Goal: Use online tool/utility: Use online tool/utility

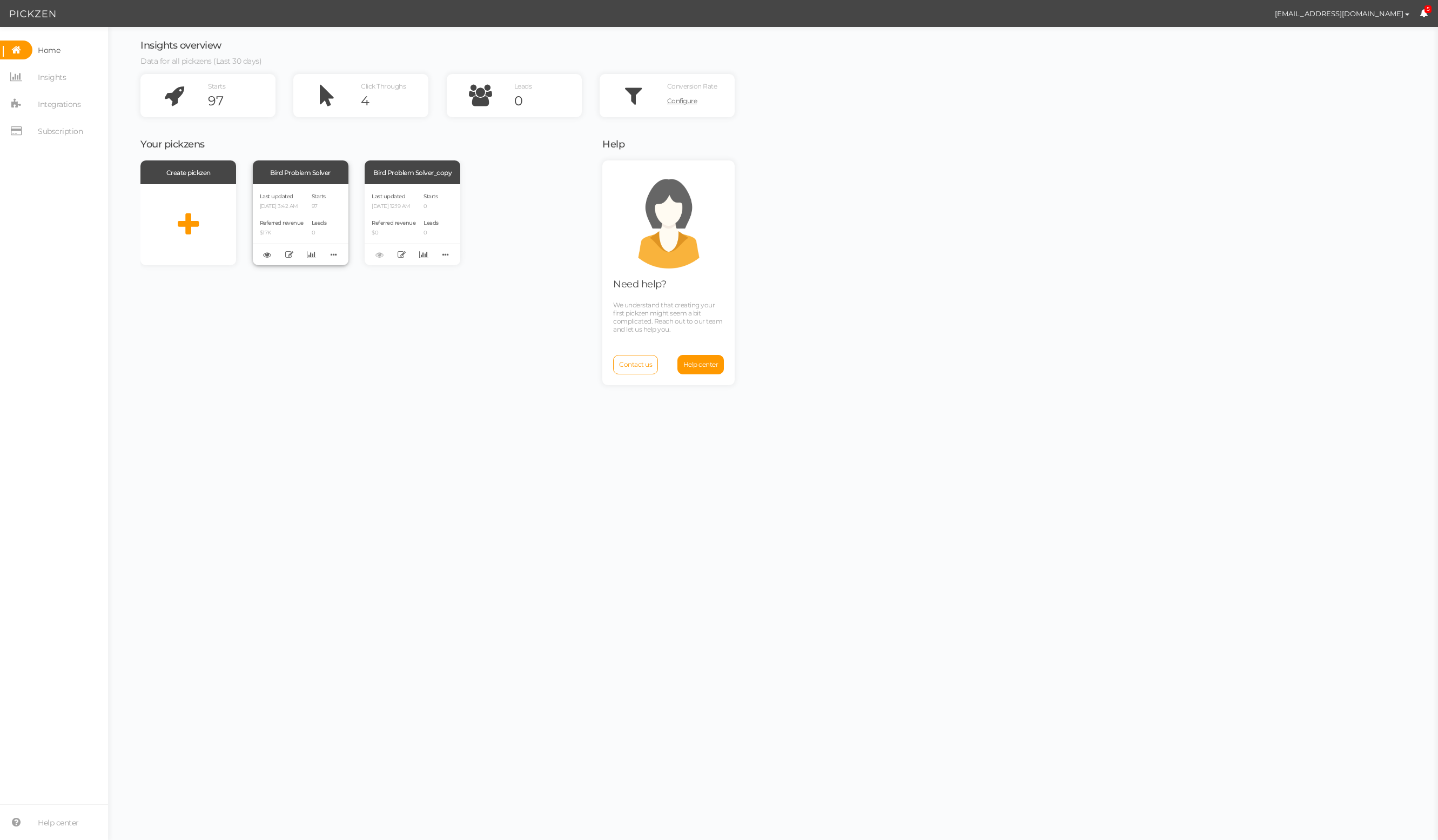
click at [324, 176] on div "Bird Problem Solver" at bounding box center [301, 173] width 96 height 24
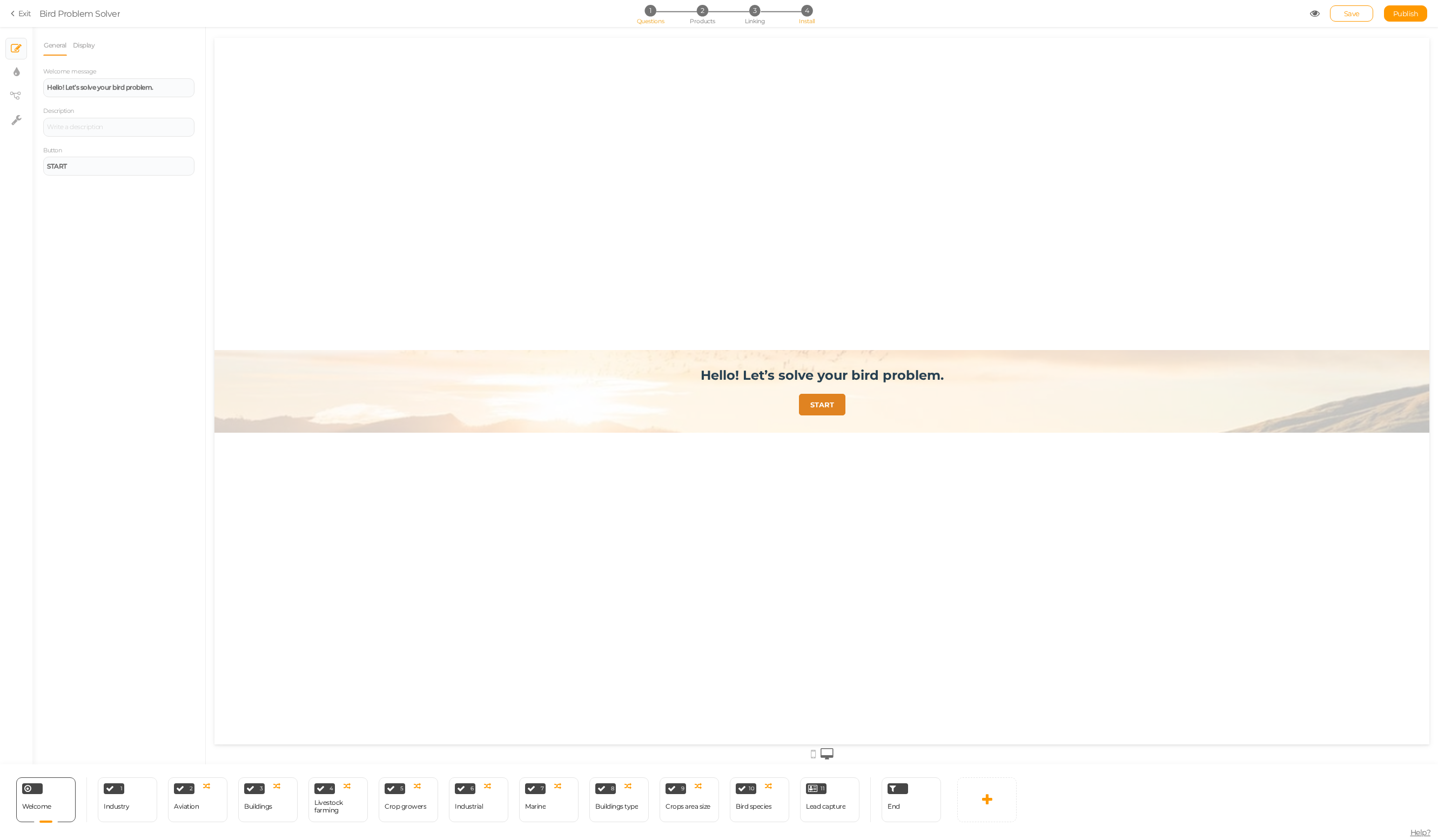
click at [808, 11] on span "4" at bounding box center [807, 10] width 11 height 11
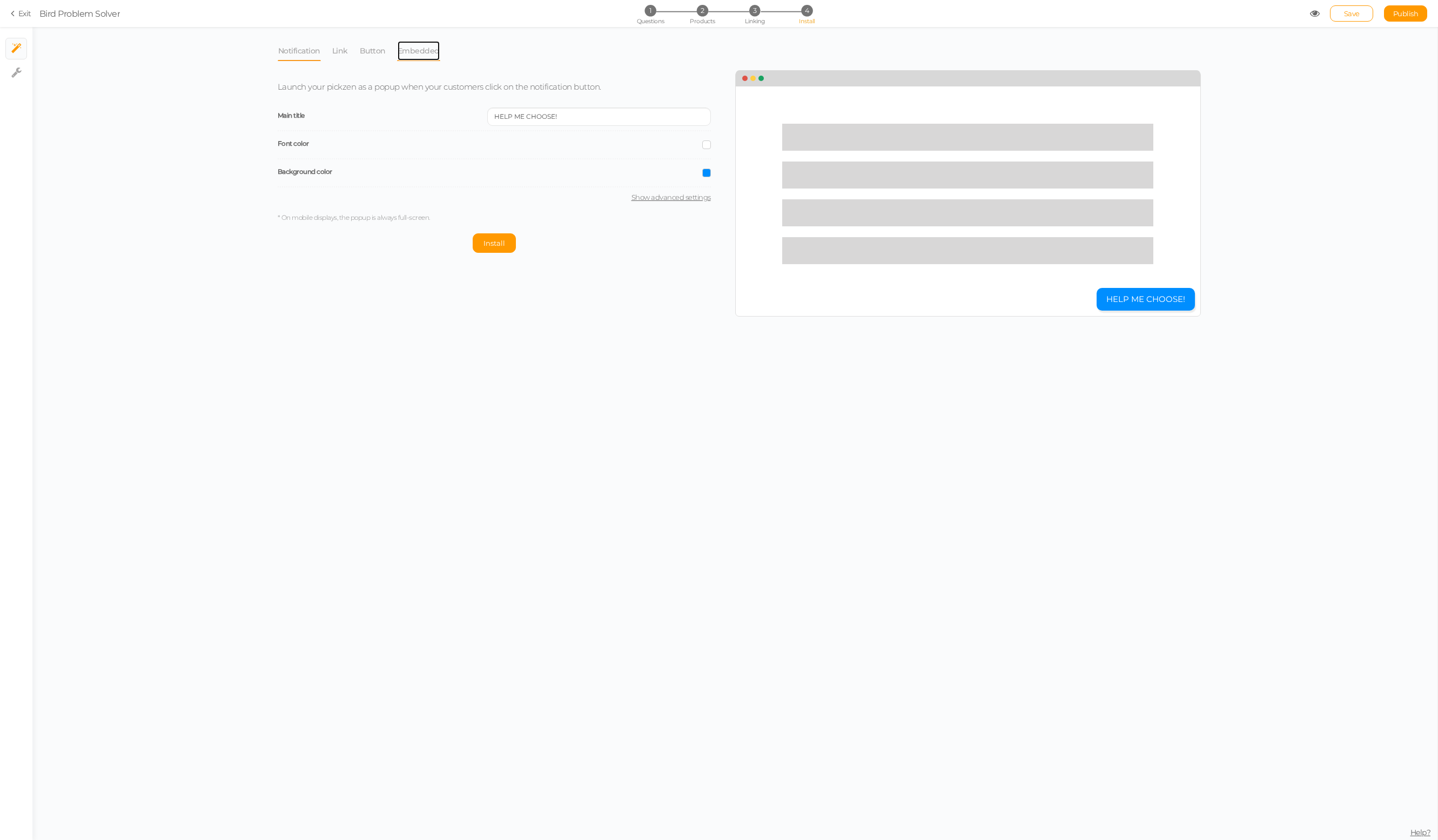
click at [423, 51] on link "Embedded" at bounding box center [418, 51] width 43 height 20
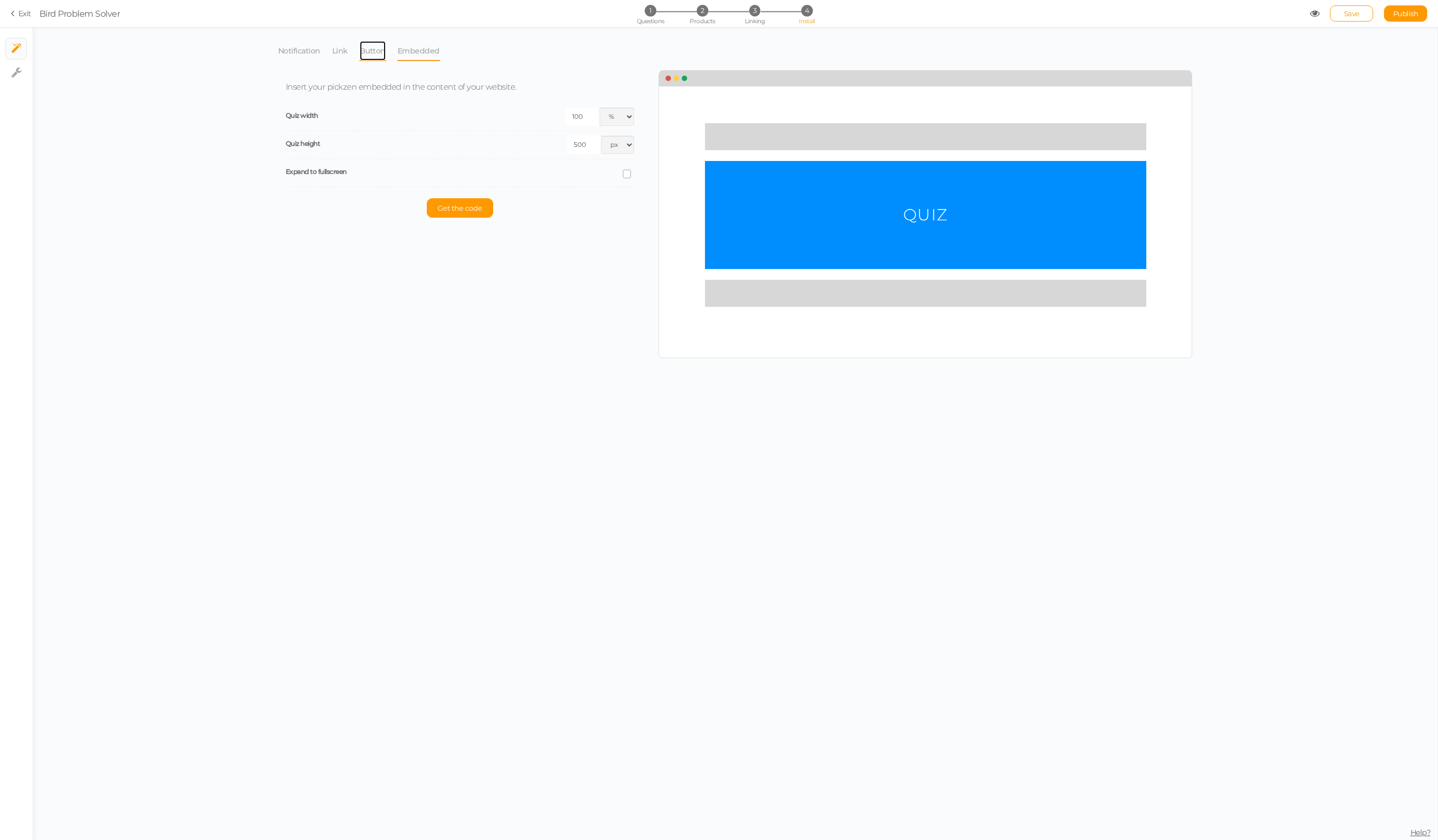
click at [376, 52] on link "Button" at bounding box center [373, 51] width 27 height 20
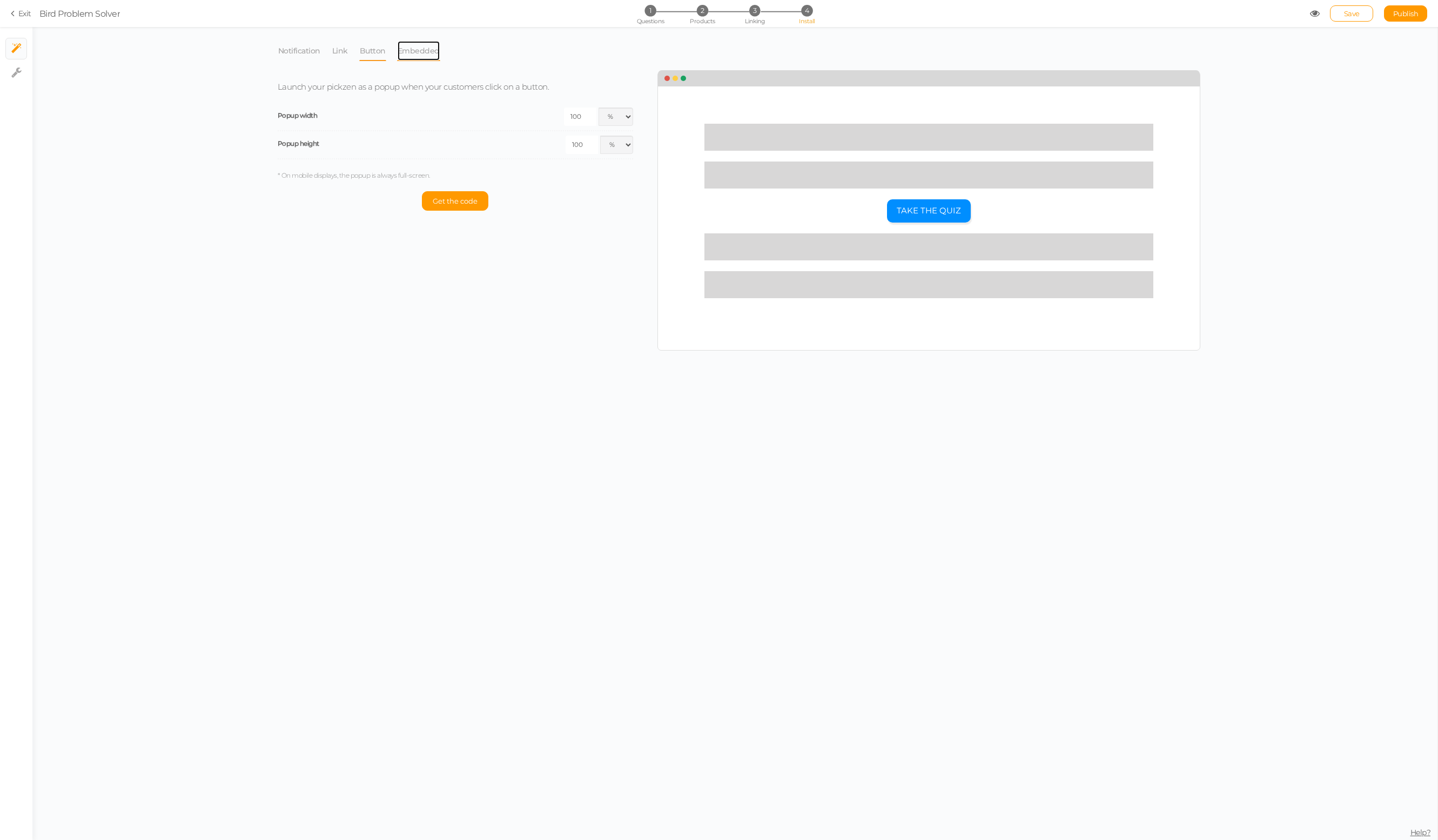
click at [424, 55] on link "Embedded" at bounding box center [418, 51] width 43 height 20
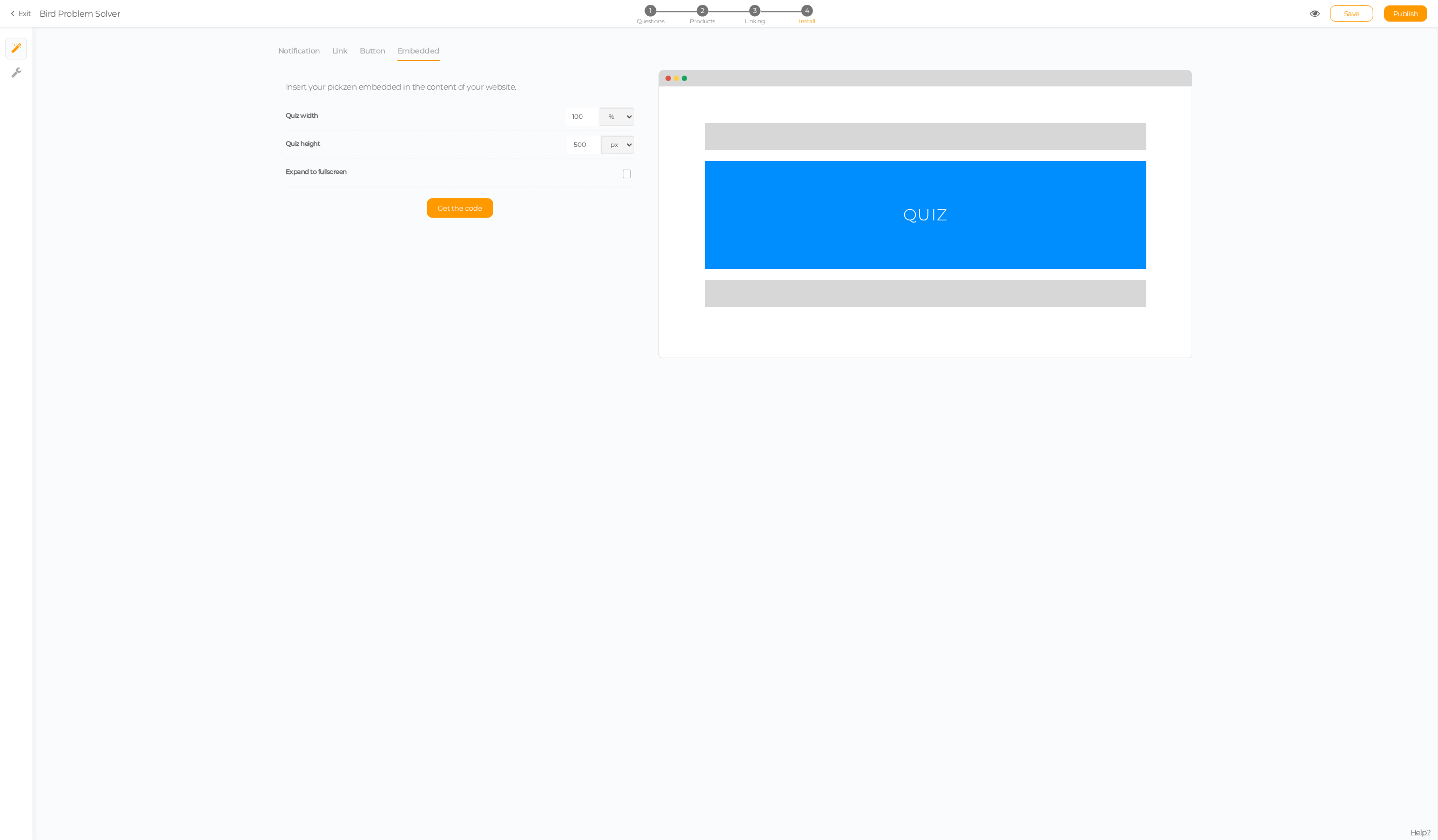
click at [627, 175] on icon at bounding box center [627, 173] width 14 height 5
click at [0, 0] on input "checkbox" at bounding box center [0, 0] width 0 height 0
select select "dark"
click at [551, 208] on select "Light Dark" at bounding box center [544, 201] width 182 height 19
click at [466, 236] on span "Get the code" at bounding box center [460, 236] width 45 height 8
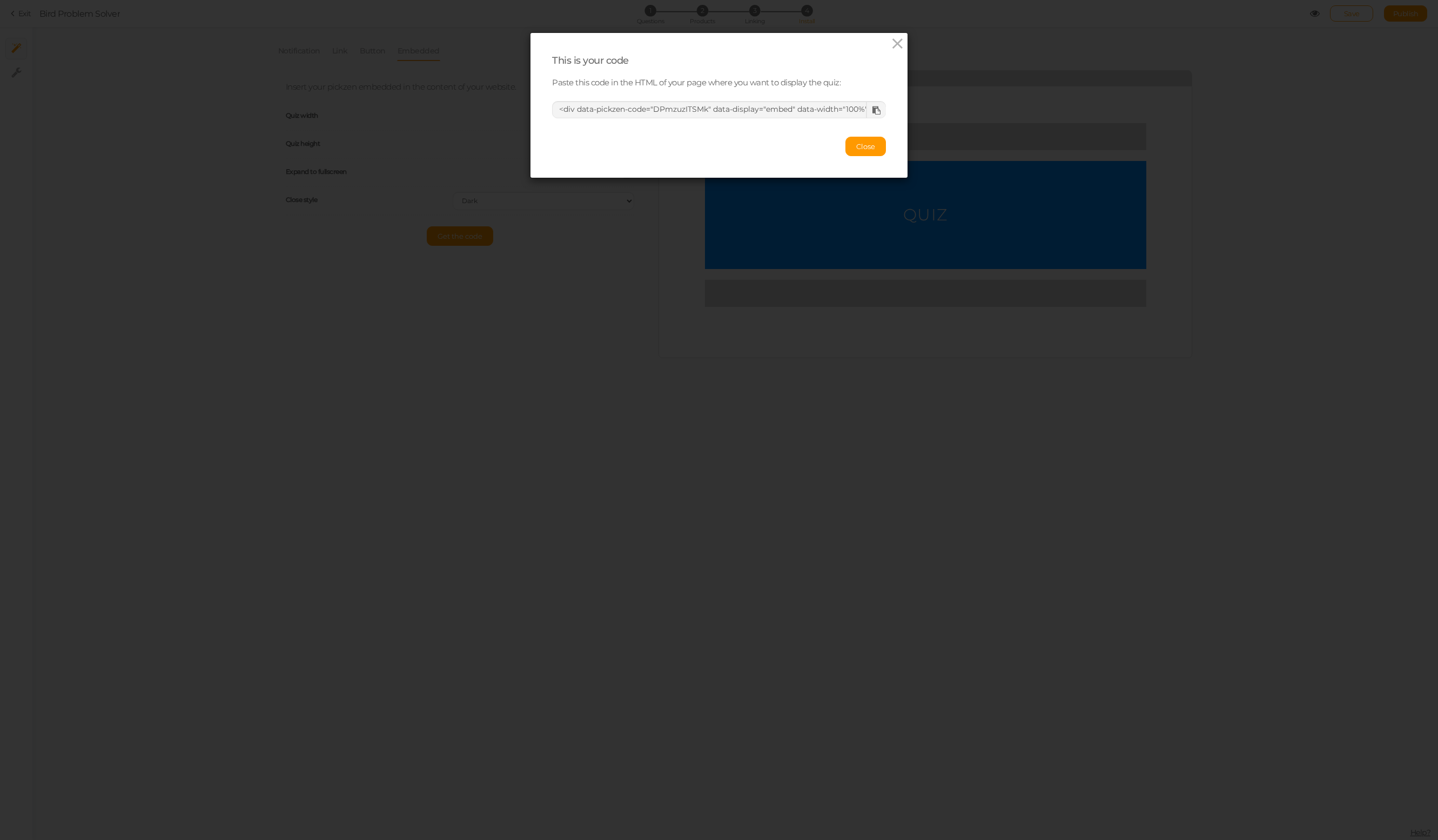
click at [875, 111] on icon at bounding box center [876, 110] width 8 height 8
click at [865, 146] on span "Close" at bounding box center [865, 146] width 19 height 8
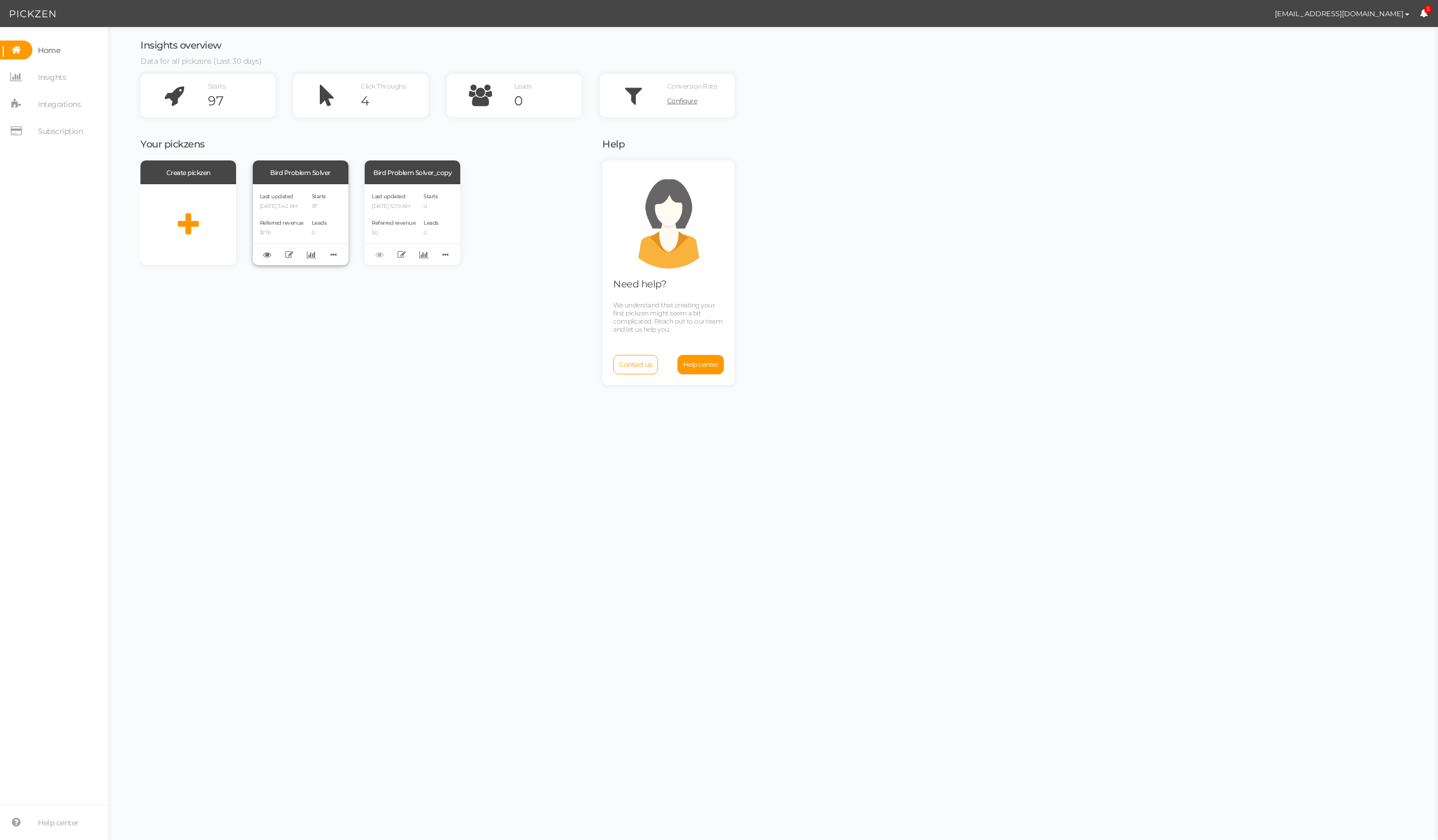
click at [314, 171] on div "Bird Problem Solver" at bounding box center [301, 173] width 96 height 24
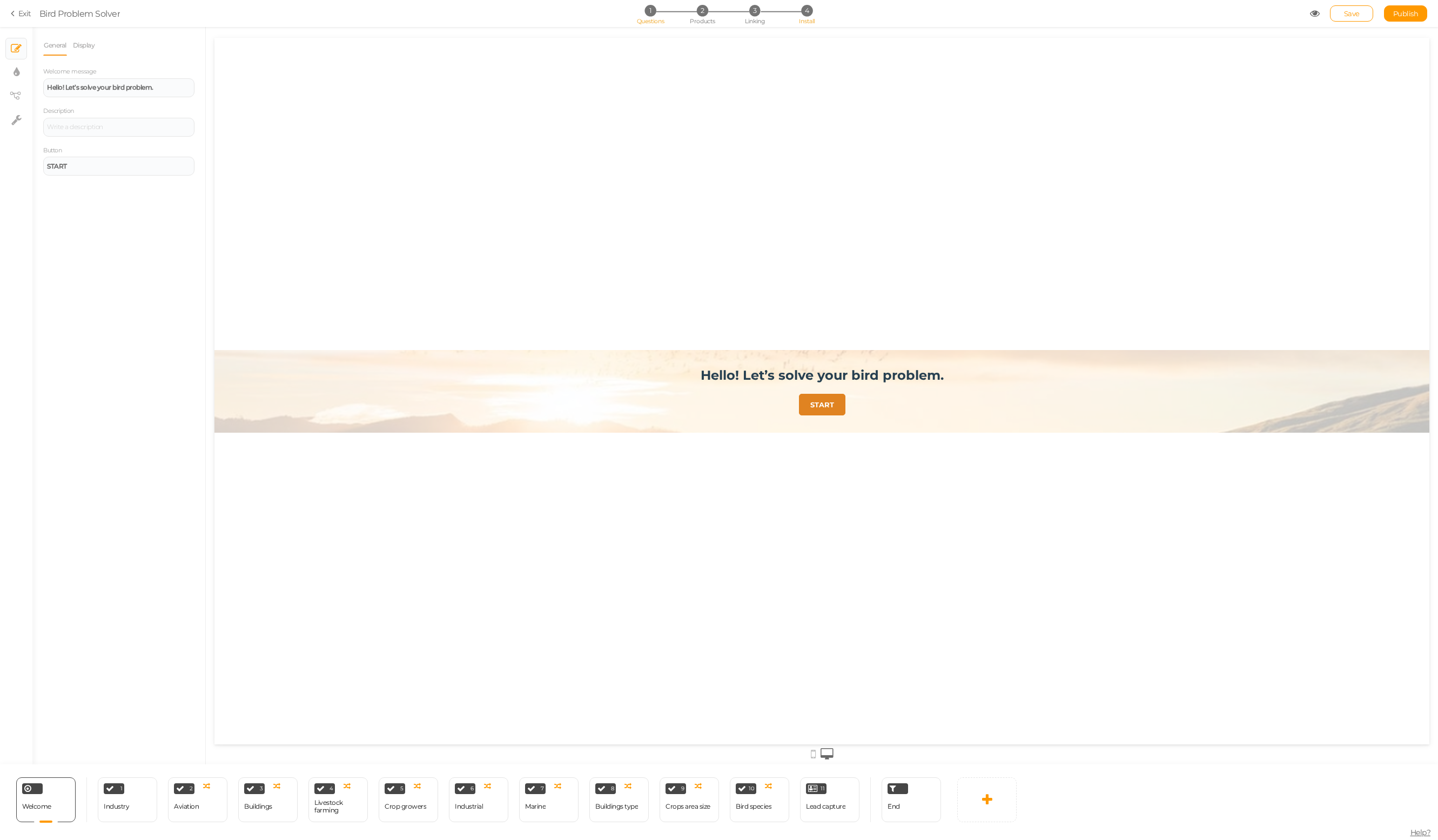
click at [807, 11] on span "4" at bounding box center [807, 10] width 11 height 11
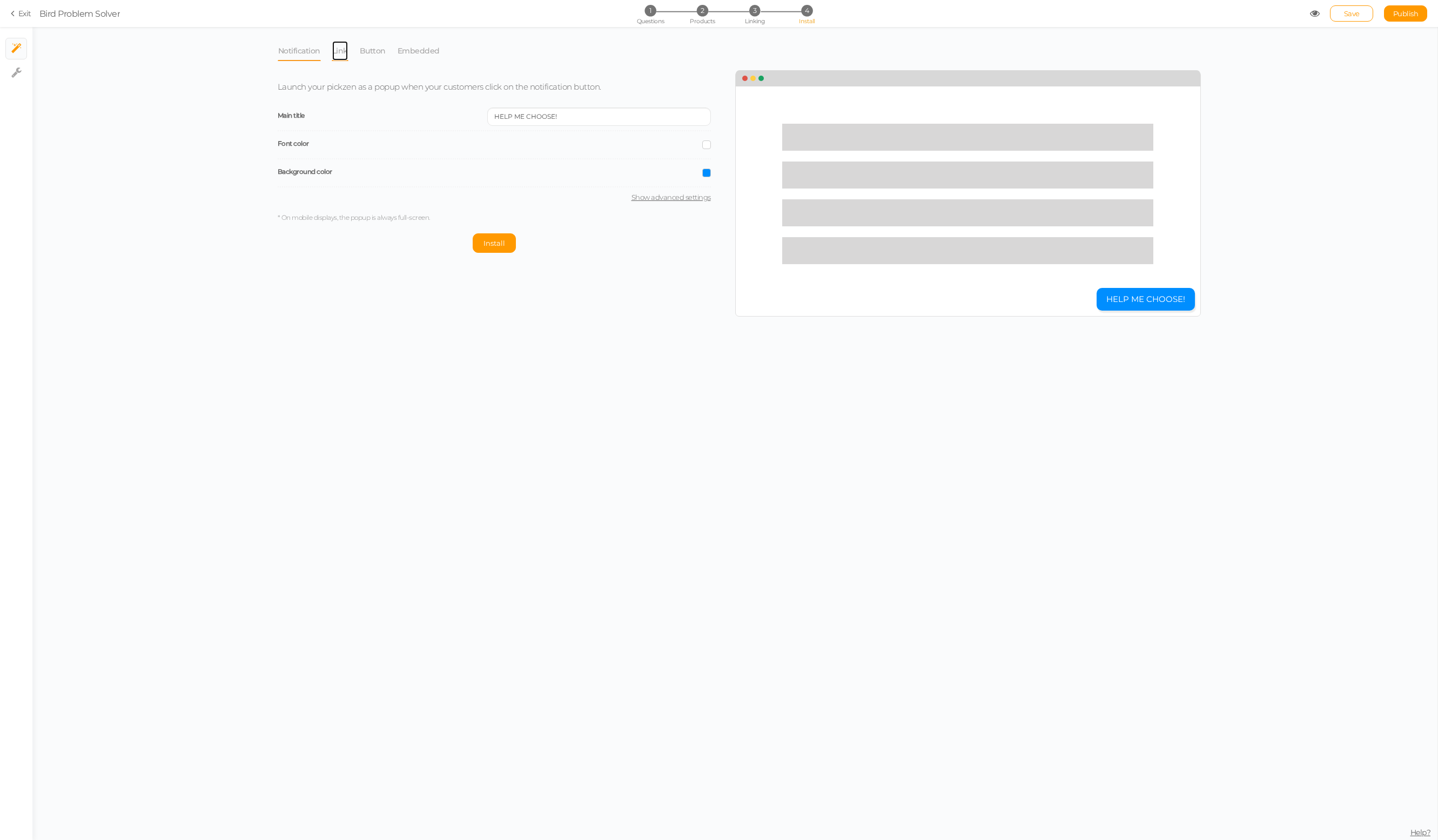
click at [337, 49] on link "Link" at bounding box center [340, 51] width 17 height 20
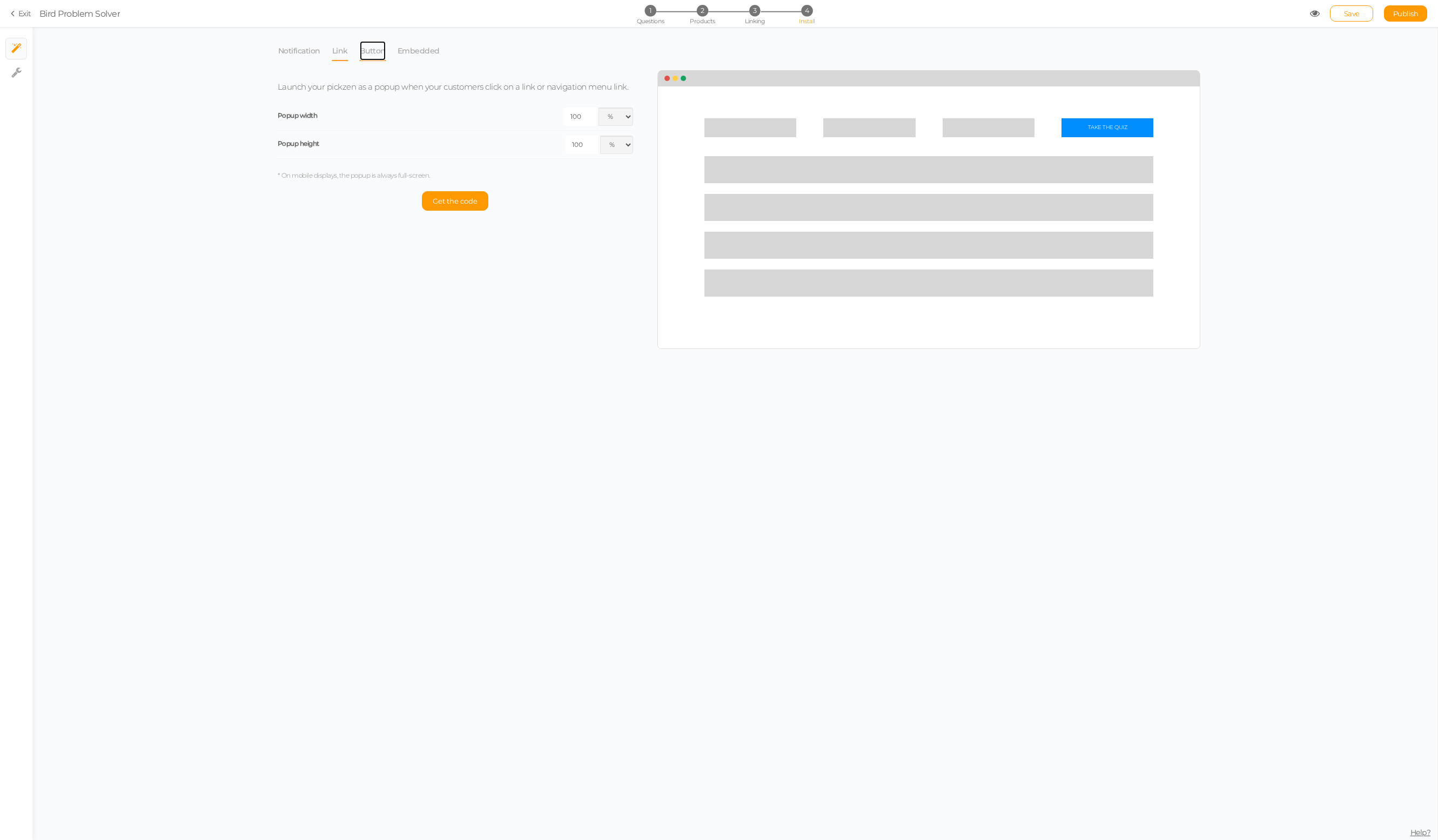
click at [370, 52] on link "Button" at bounding box center [373, 51] width 27 height 20
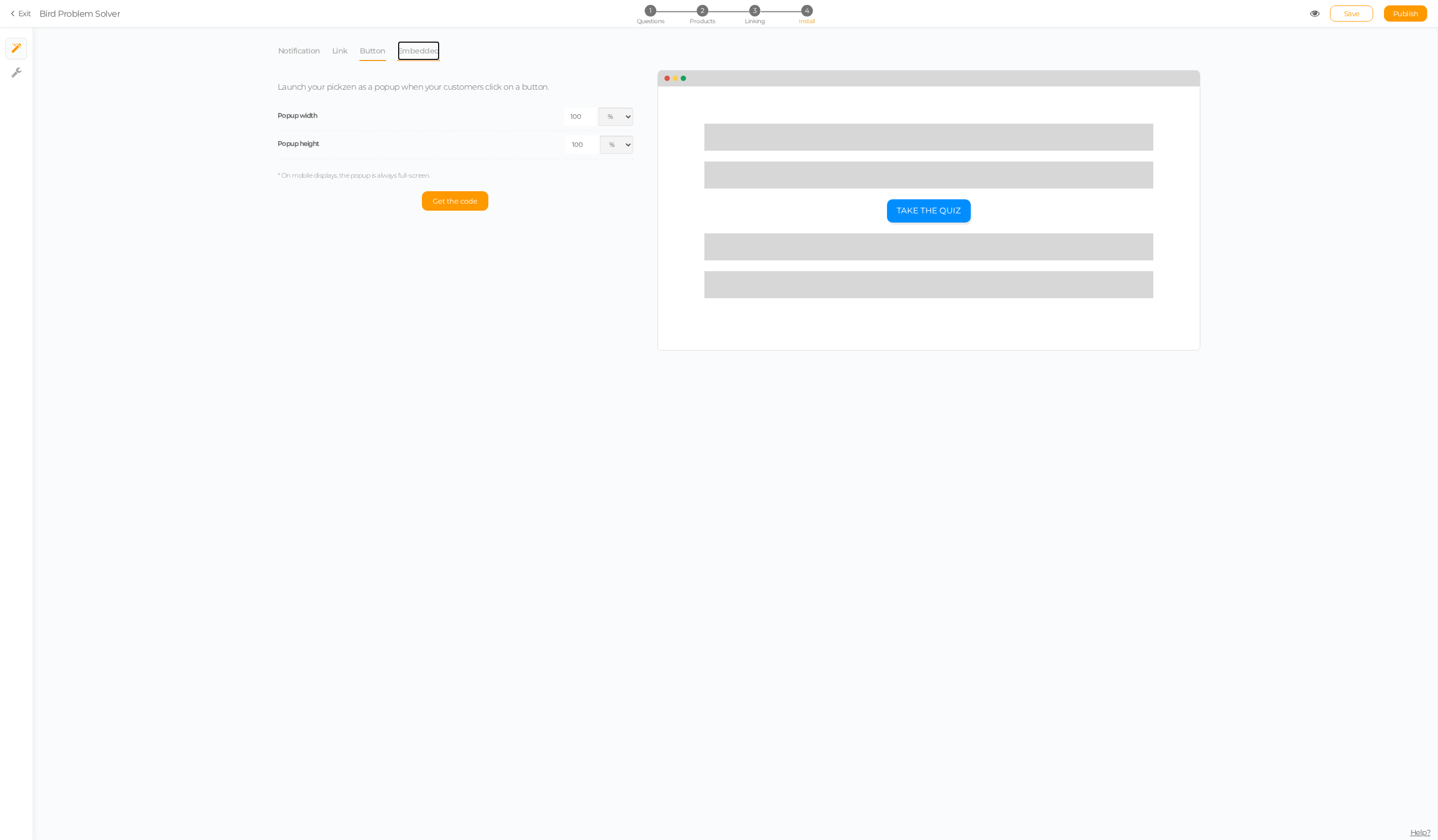
click at [417, 51] on link "Embedded" at bounding box center [418, 51] width 43 height 20
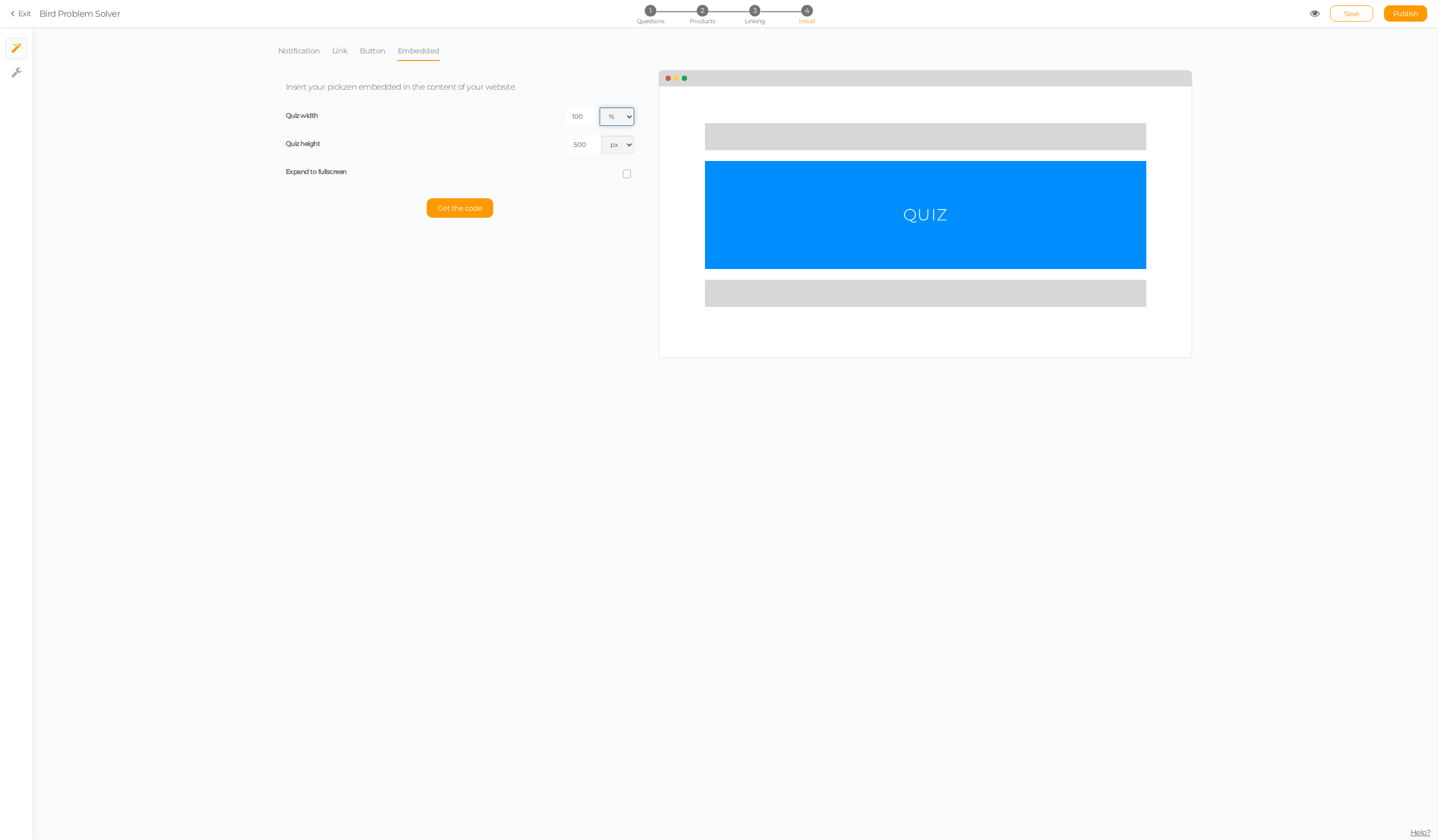
click at [620, 119] on select "px % vw" at bounding box center [616, 117] width 35 height 19
select select "vw"
click at [600, 108] on select "px % vw" at bounding box center [616, 117] width 35 height 19
click at [620, 147] on select "px % vh" at bounding box center [617, 145] width 33 height 19
select select "vh"
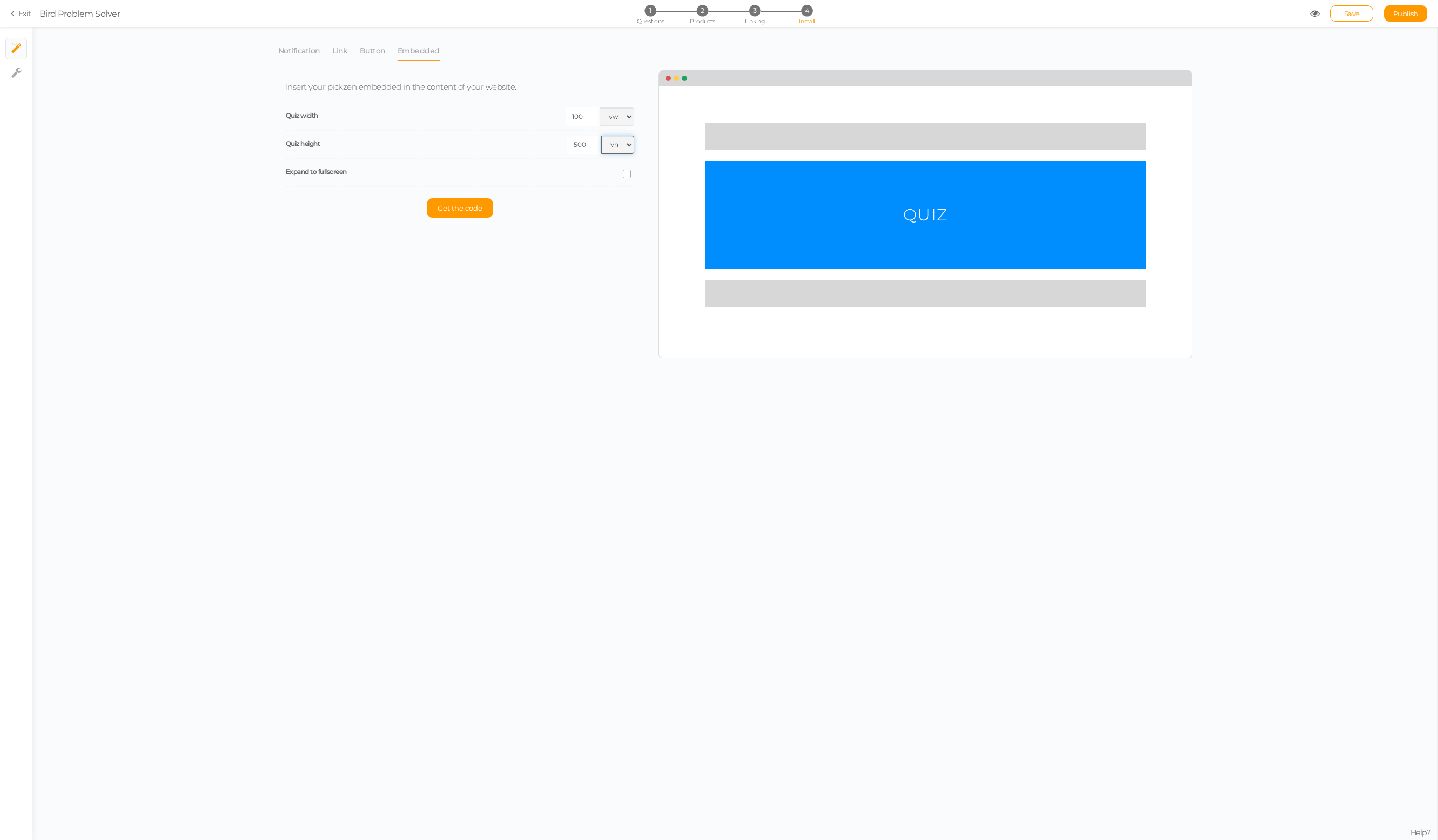
click at [601, 136] on select "px % vh" at bounding box center [617, 145] width 33 height 19
click at [589, 115] on input "100" at bounding box center [582, 117] width 32 height 19
type input "60"
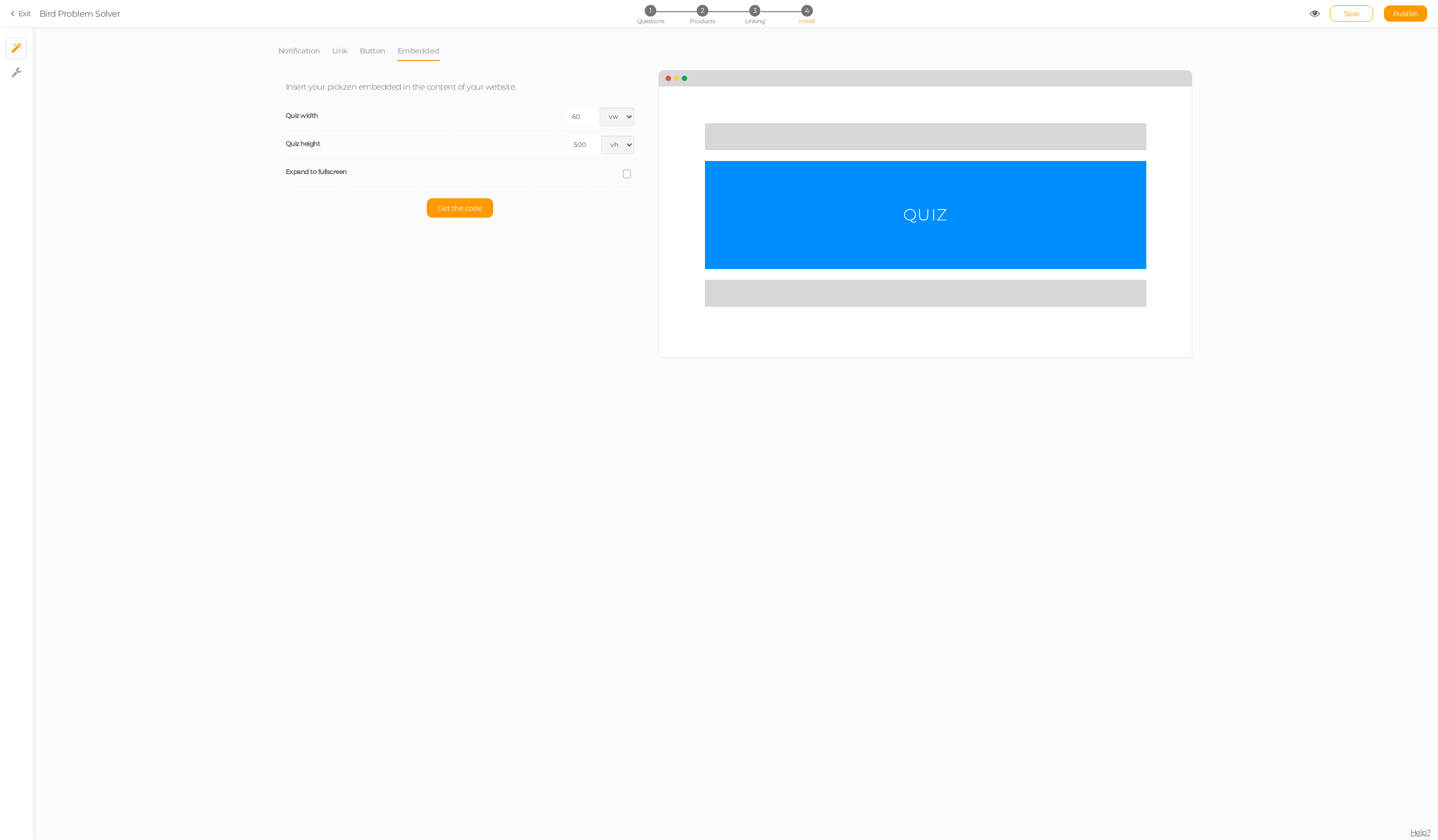
click at [579, 141] on input "500" at bounding box center [583, 145] width 32 height 19
type input "60"
click at [582, 209] on p "Get the code" at bounding box center [460, 207] width 349 height 19
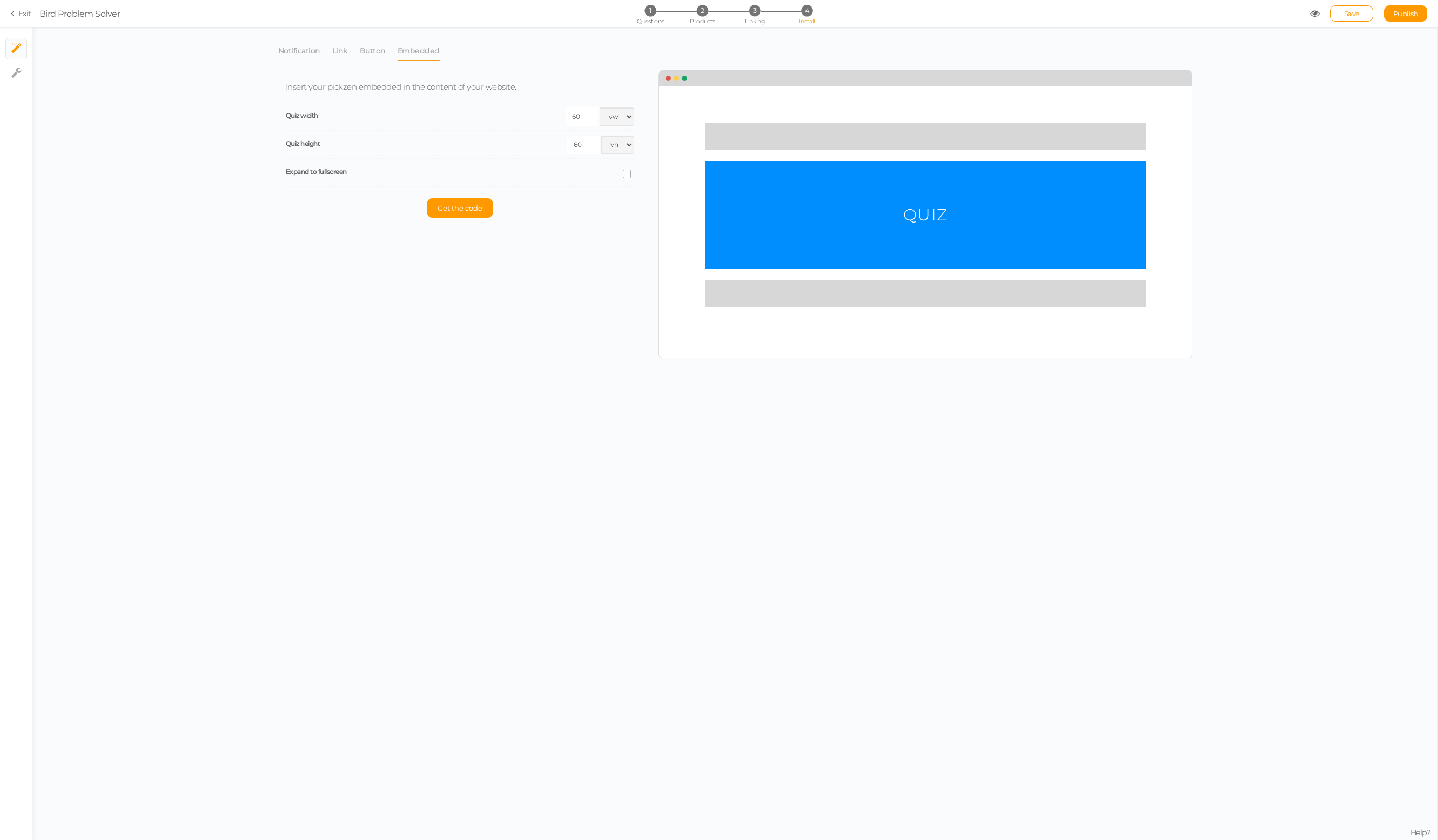
click at [626, 175] on icon at bounding box center [627, 173] width 14 height 5
click at [0, 0] on input "checkbox" at bounding box center [0, 0] width 0 height 0
select select "dark"
click at [471, 235] on span "Get the code" at bounding box center [460, 236] width 45 height 8
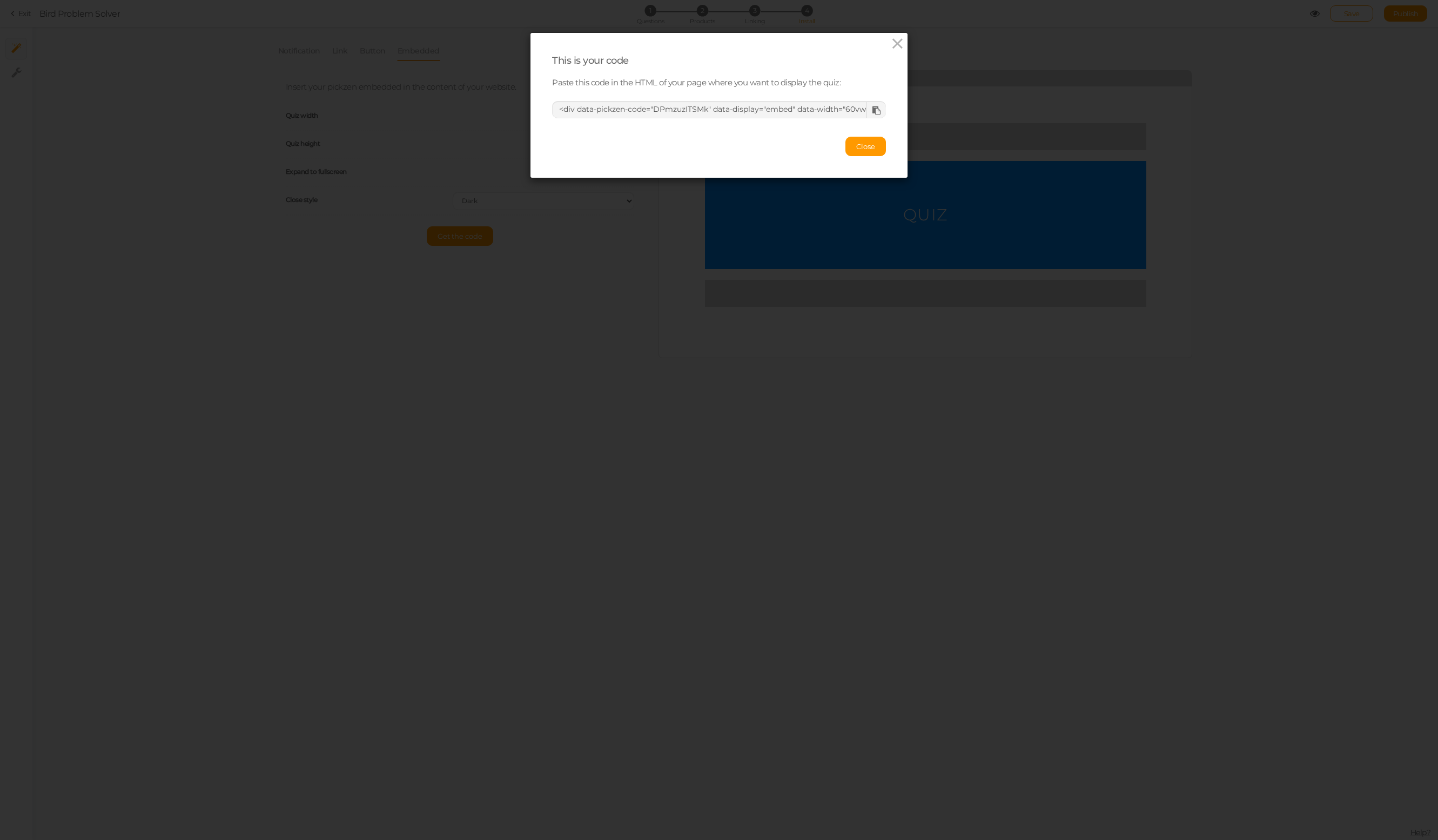
click at [875, 108] on icon at bounding box center [876, 110] width 8 height 8
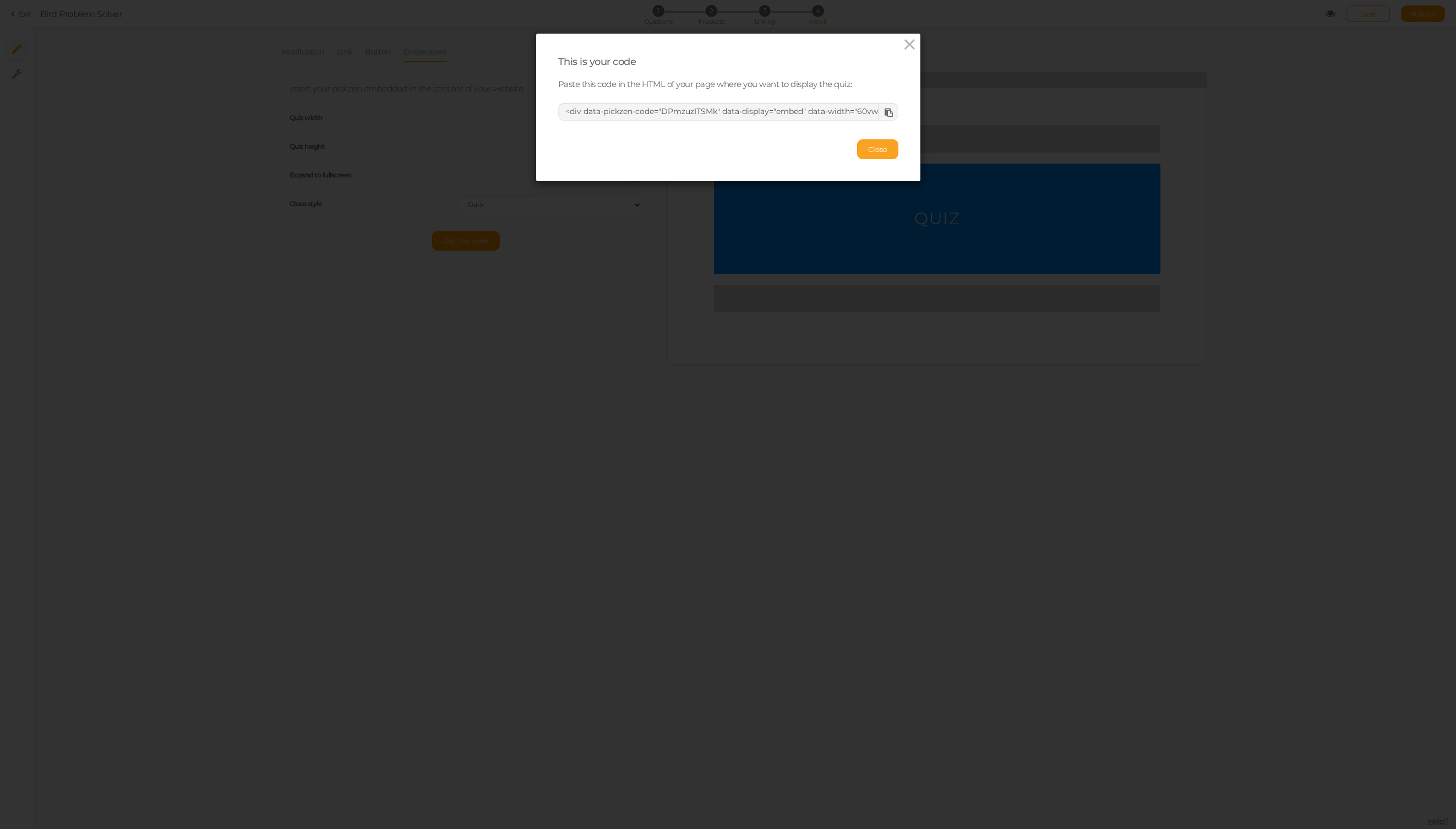
click at [871, 148] on span "Close" at bounding box center [878, 149] width 19 height 9
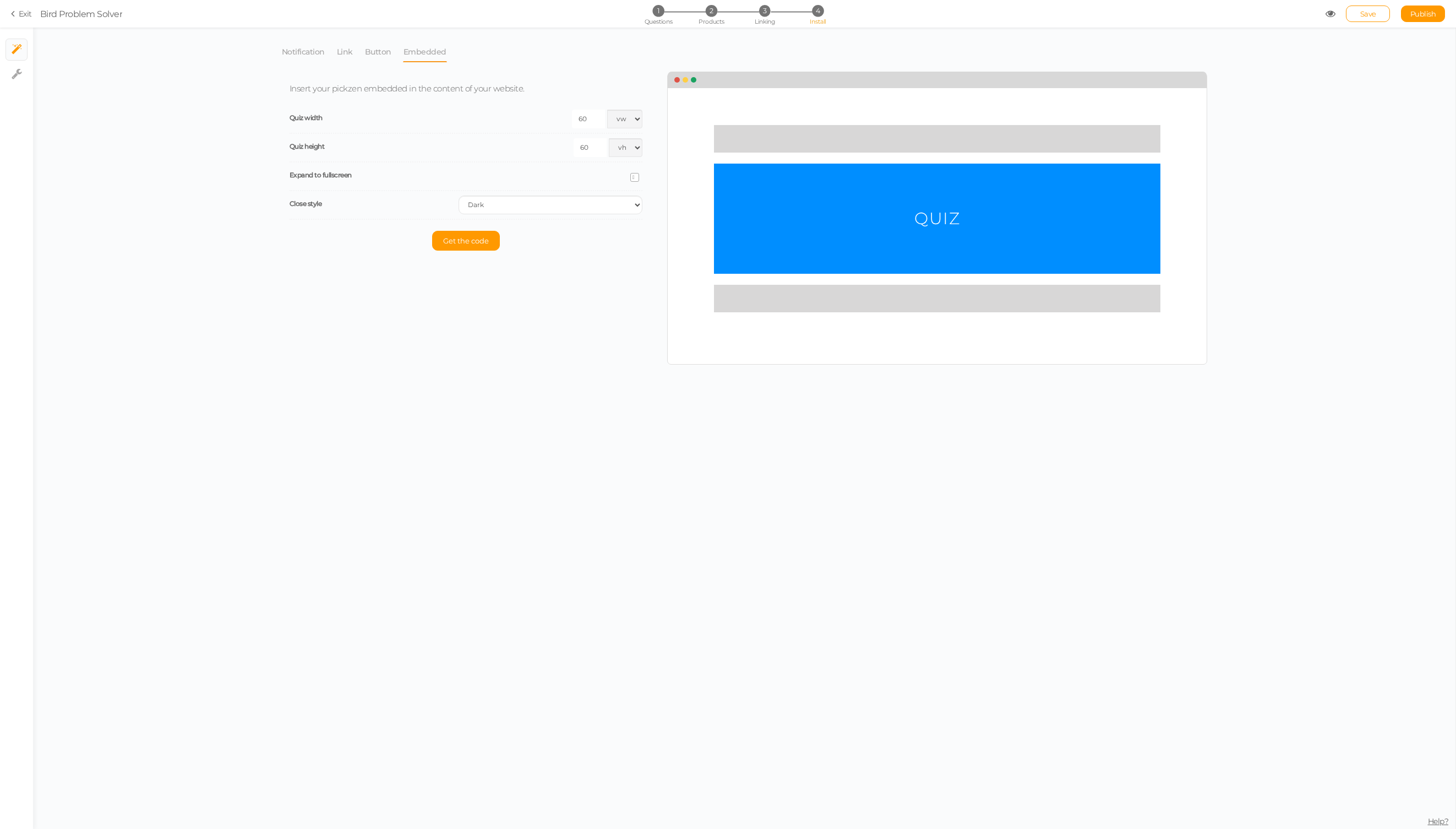
click at [636, 178] on icon at bounding box center [635, 178] width 5 height 0
click at [0, 0] on input "checkbox" at bounding box center [0, 0] width 0 height 0
click at [592, 120] on input "60" at bounding box center [589, 119] width 33 height 19
type input "80"
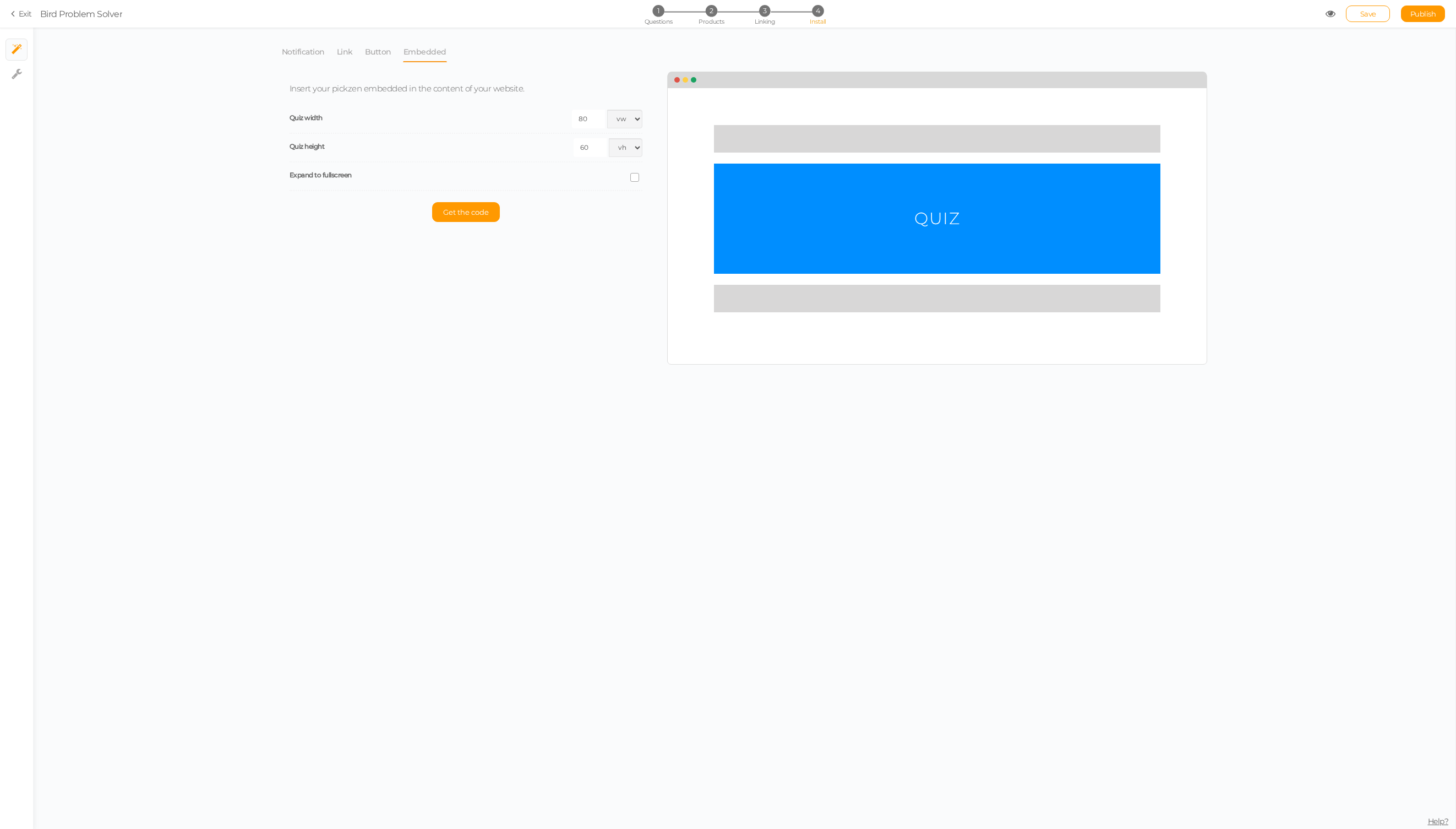
click at [591, 147] on input "60" at bounding box center [590, 148] width 33 height 19
type input "80"
click at [568, 215] on p "Get the code" at bounding box center [465, 211] width 353 height 20
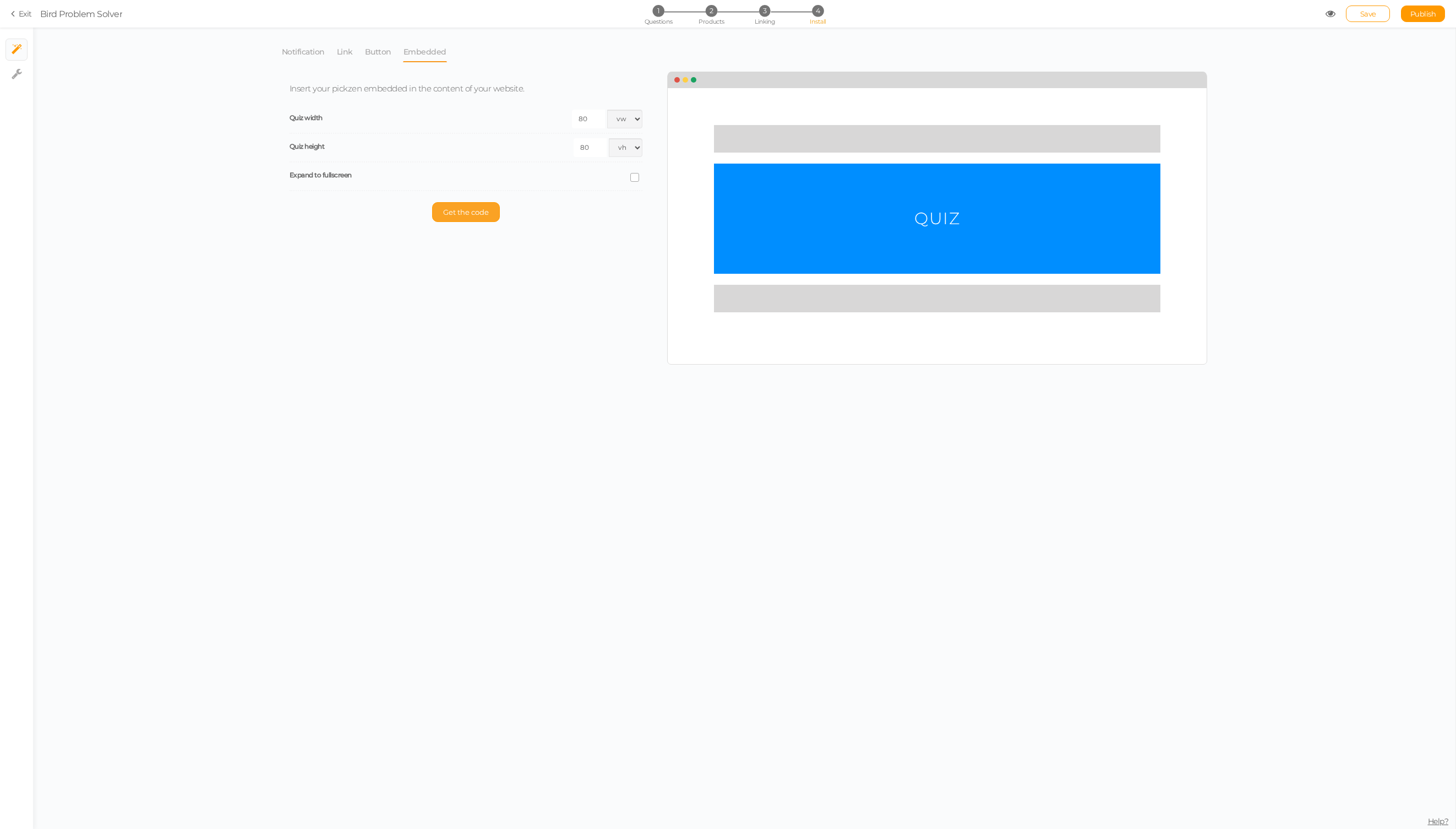
click at [480, 211] on span "Get the code" at bounding box center [466, 212] width 45 height 9
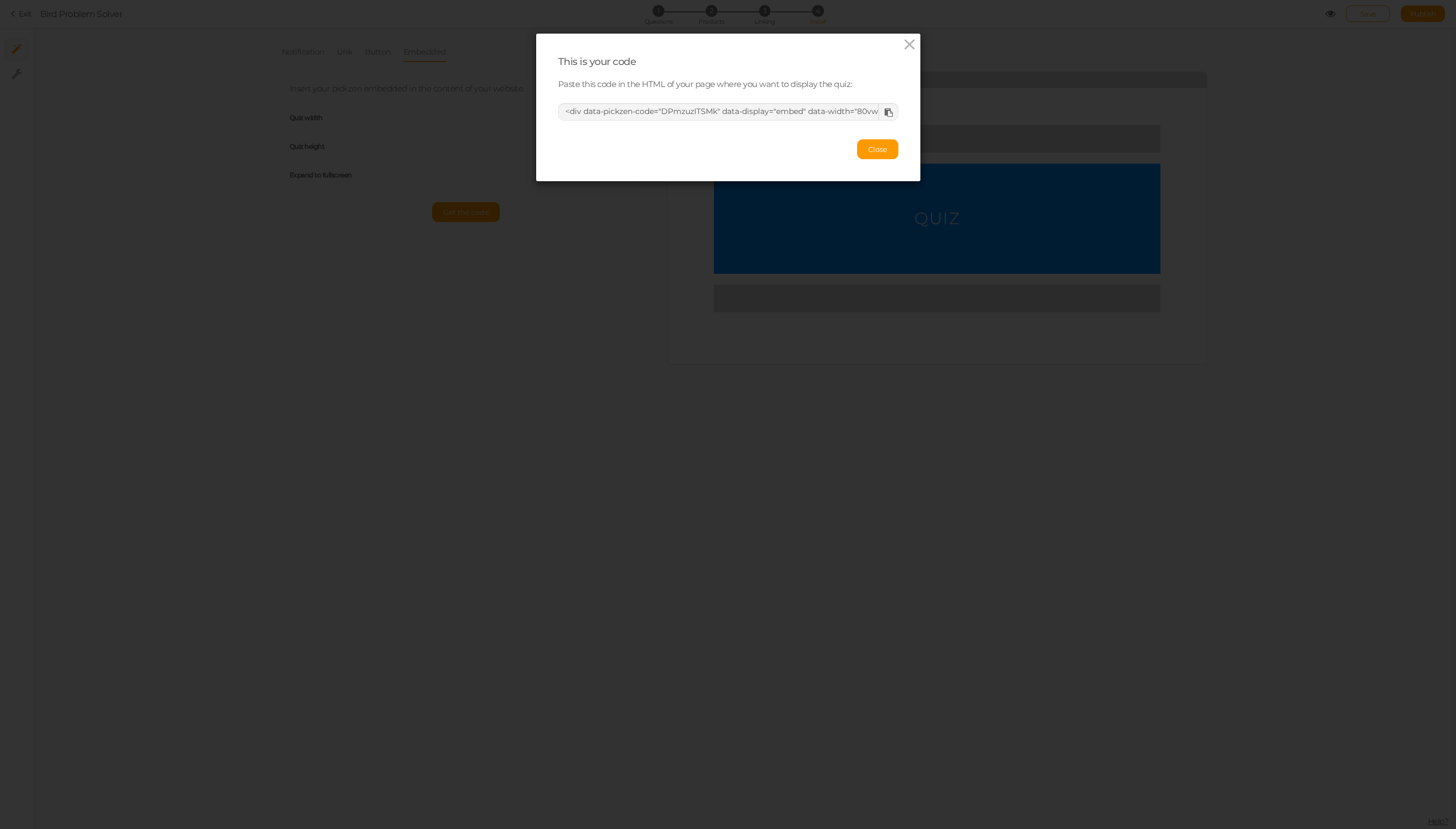
click at [888, 112] on icon at bounding box center [889, 112] width 9 height 9
